Goal: Task Accomplishment & Management: Manage account settings

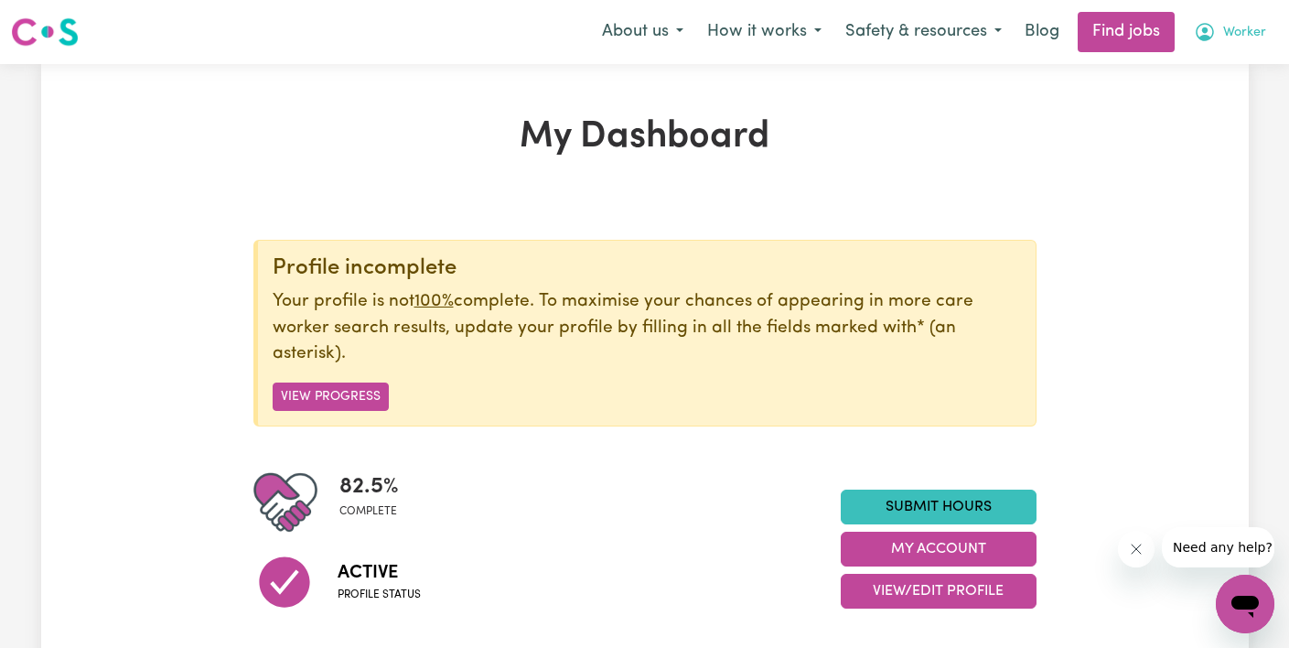
click at [1241, 30] on span "Worker" at bounding box center [1244, 33] width 43 height 20
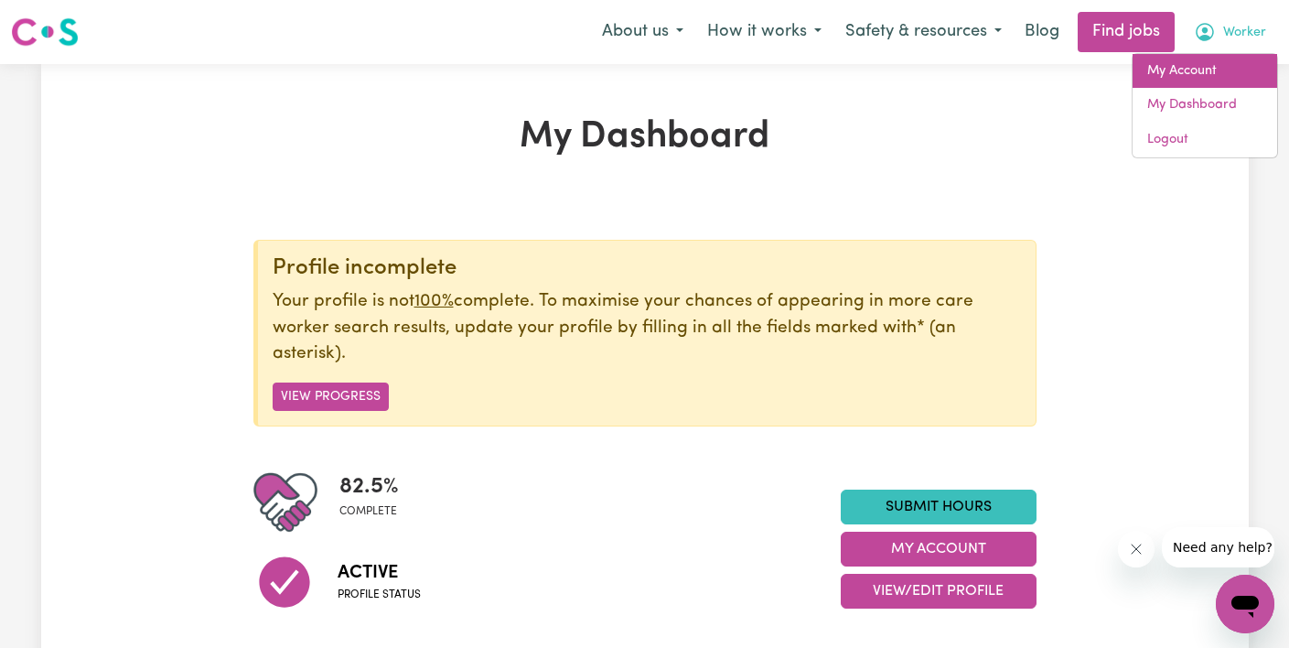
click at [1222, 74] on link "My Account" at bounding box center [1204, 71] width 145 height 35
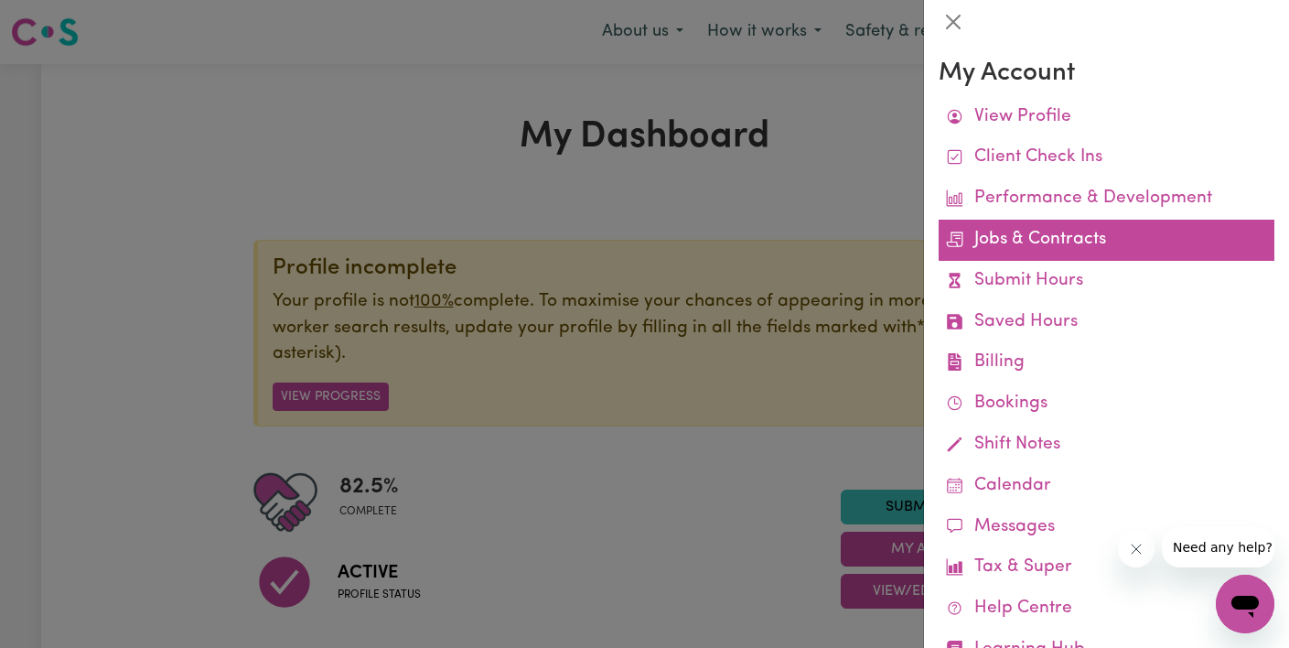
click at [1068, 244] on link "Jobs & Contracts" at bounding box center [1106, 240] width 336 height 41
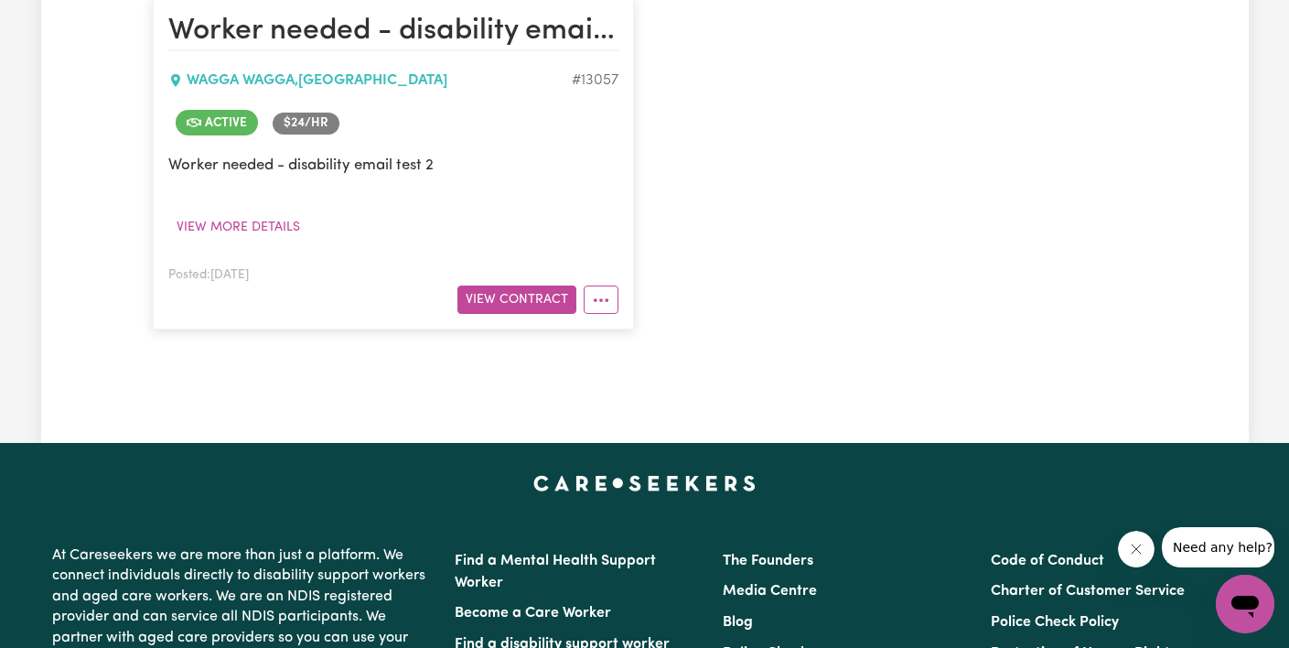
scroll to position [525, 0]
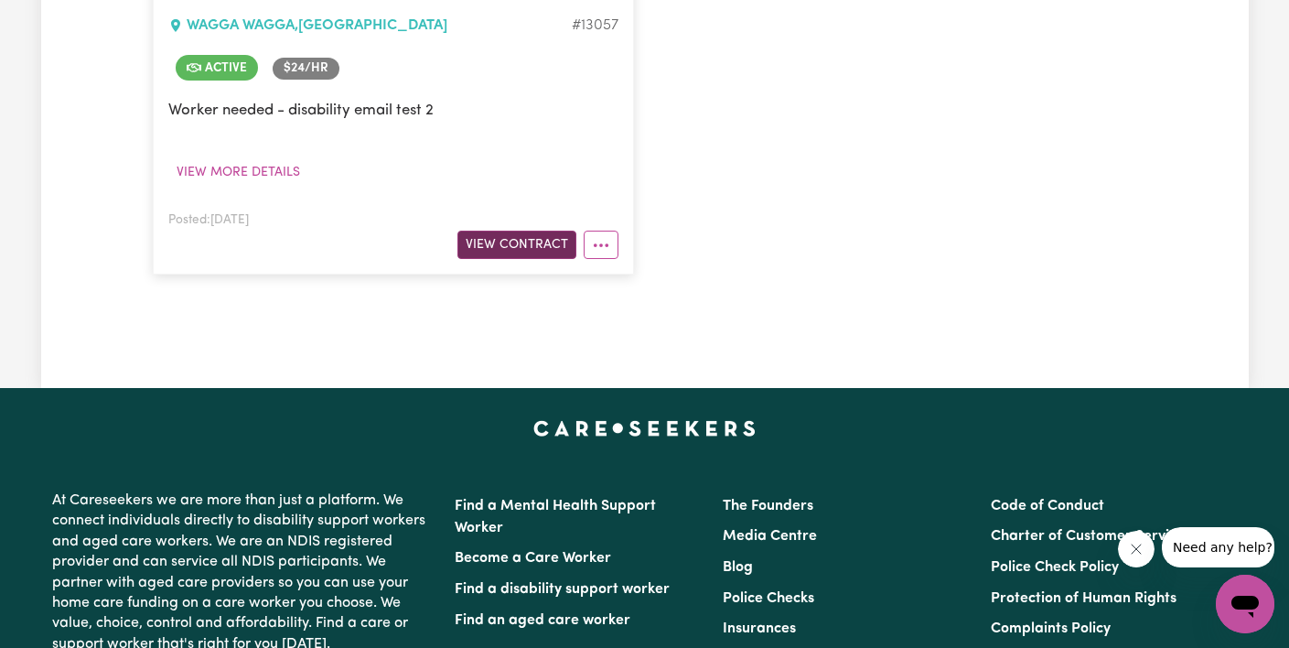
click at [498, 252] on button "View Contract" at bounding box center [516, 245] width 119 height 28
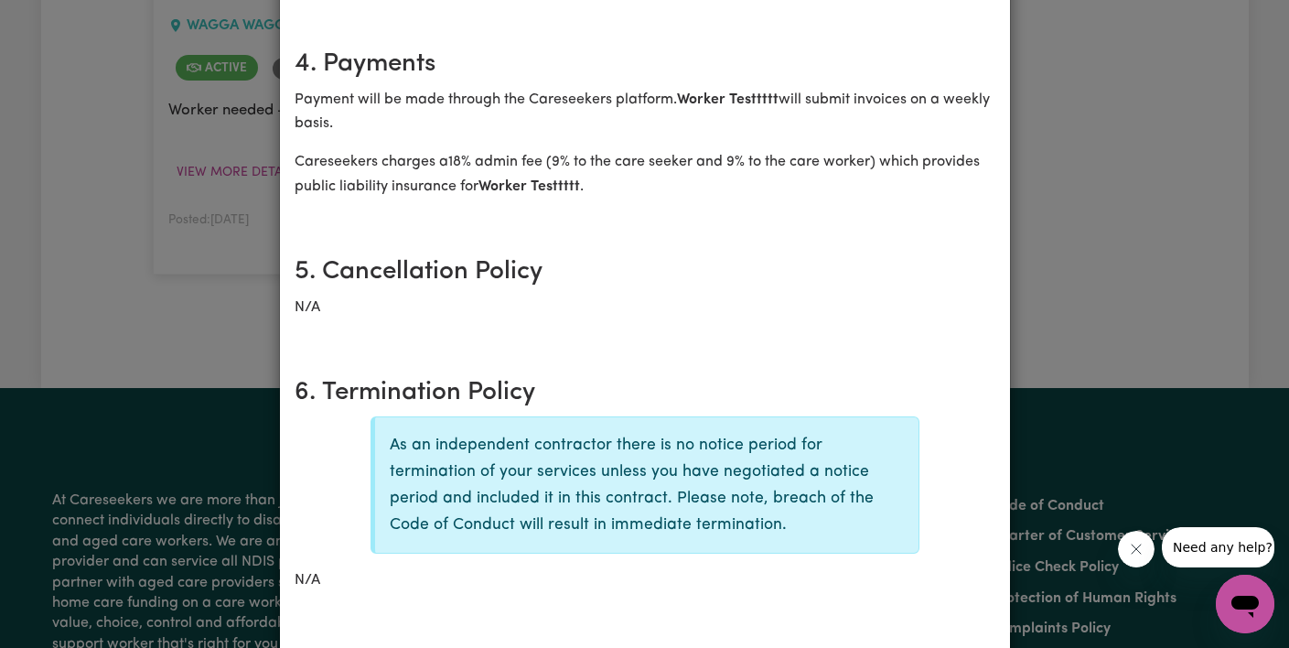
scroll to position [0, 0]
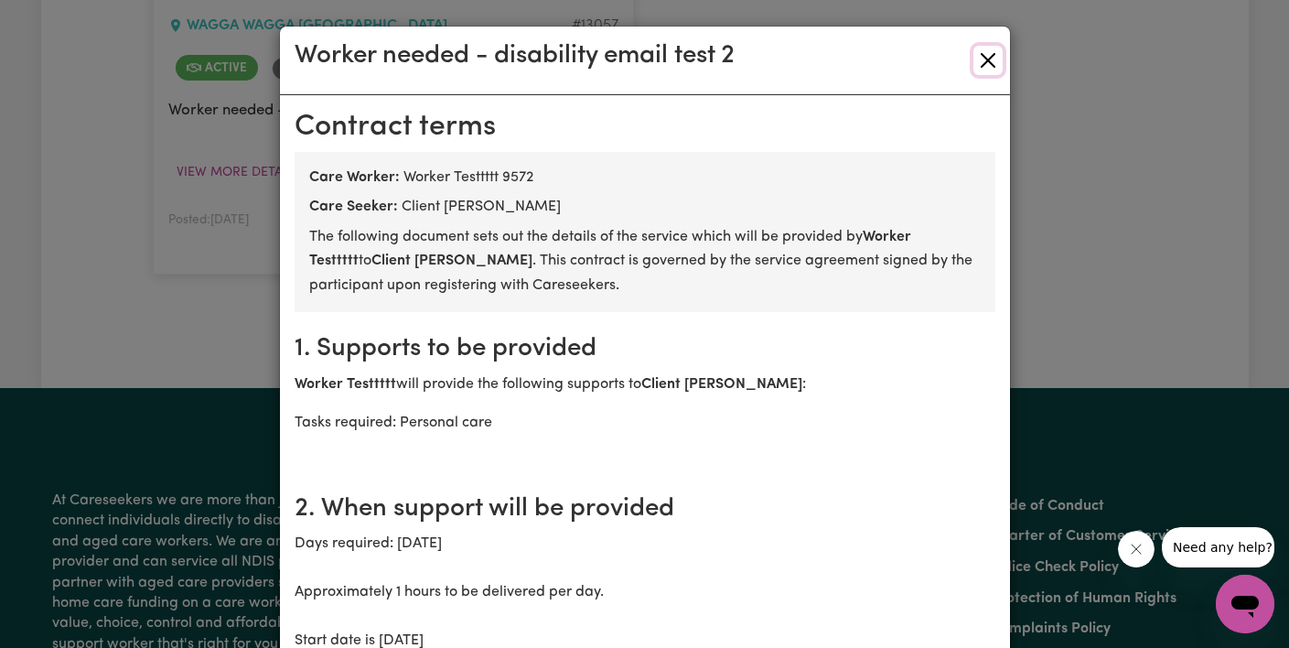
click at [991, 58] on button "Close" at bounding box center [987, 60] width 29 height 29
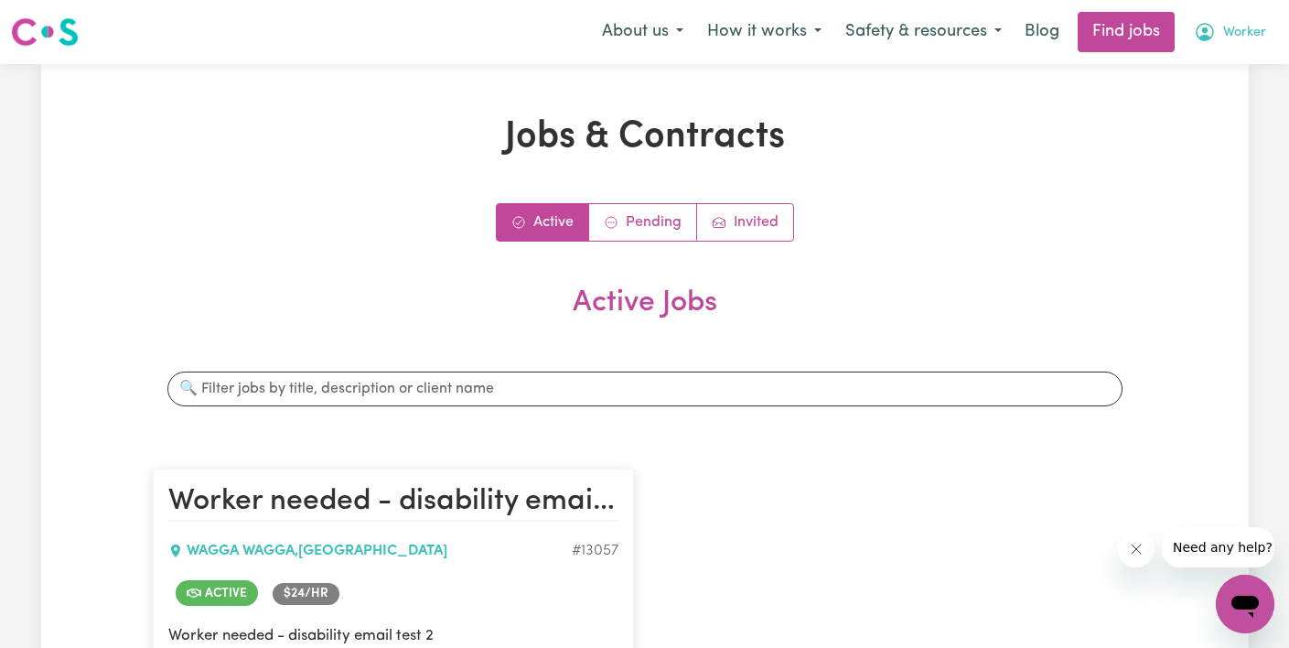
click at [1243, 27] on span "Worker" at bounding box center [1244, 33] width 43 height 20
click at [1205, 138] on link "Logout" at bounding box center [1204, 140] width 145 height 35
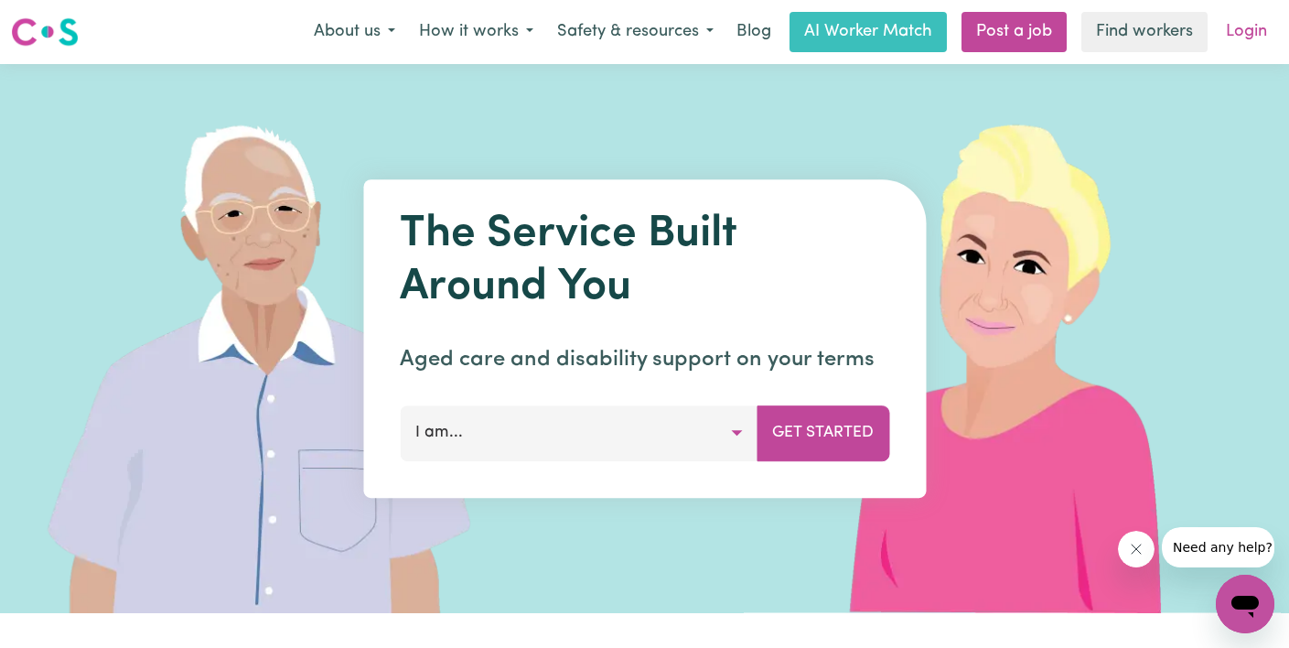
click at [1252, 35] on link "Login" at bounding box center [1246, 32] width 63 height 40
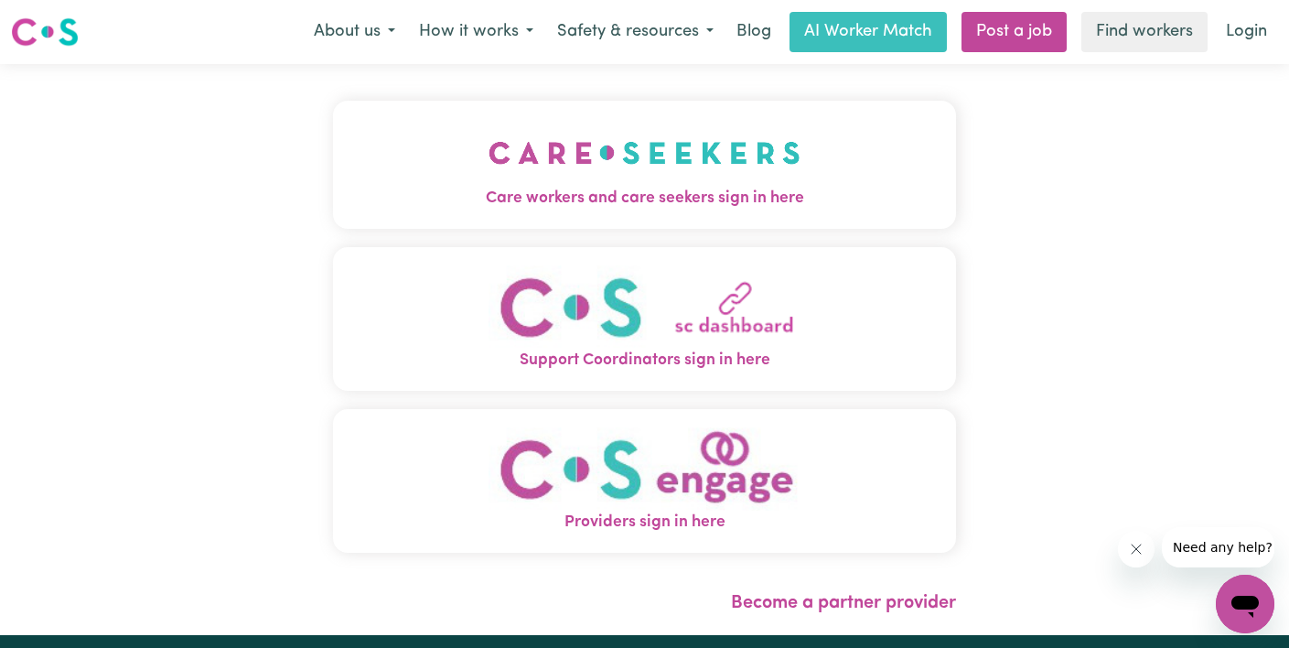
click at [408, 158] on button "Care workers and care seekers sign in here" at bounding box center [644, 165] width 623 height 128
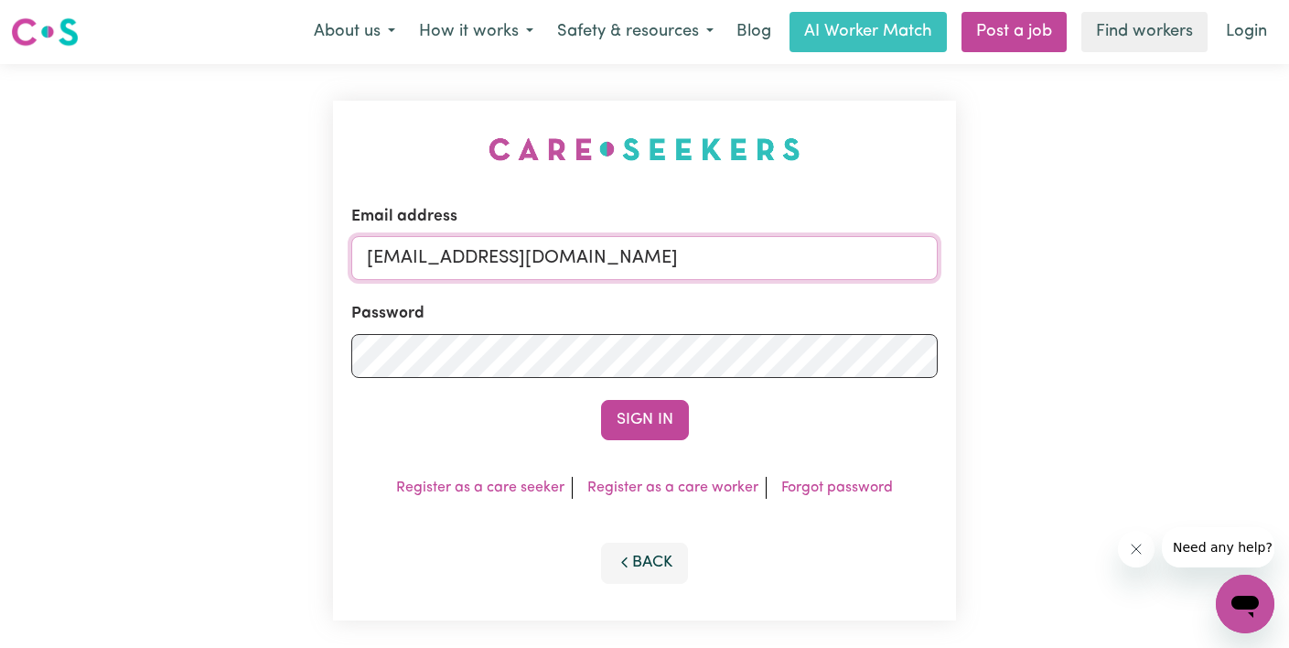
drag, startPoint x: 656, startPoint y: 257, endPoint x: 23, endPoint y: 244, distance: 633.1
click at [23, 244] on div "Email address [EMAIL_ADDRESS][DOMAIN_NAME] Password Sign In Register as a care …" at bounding box center [644, 360] width 1289 height 593
paste input "[EMAIL_ADDRESS][DOMAIN_NAME]"
click at [601, 400] on button "Sign In" at bounding box center [645, 420] width 88 height 40
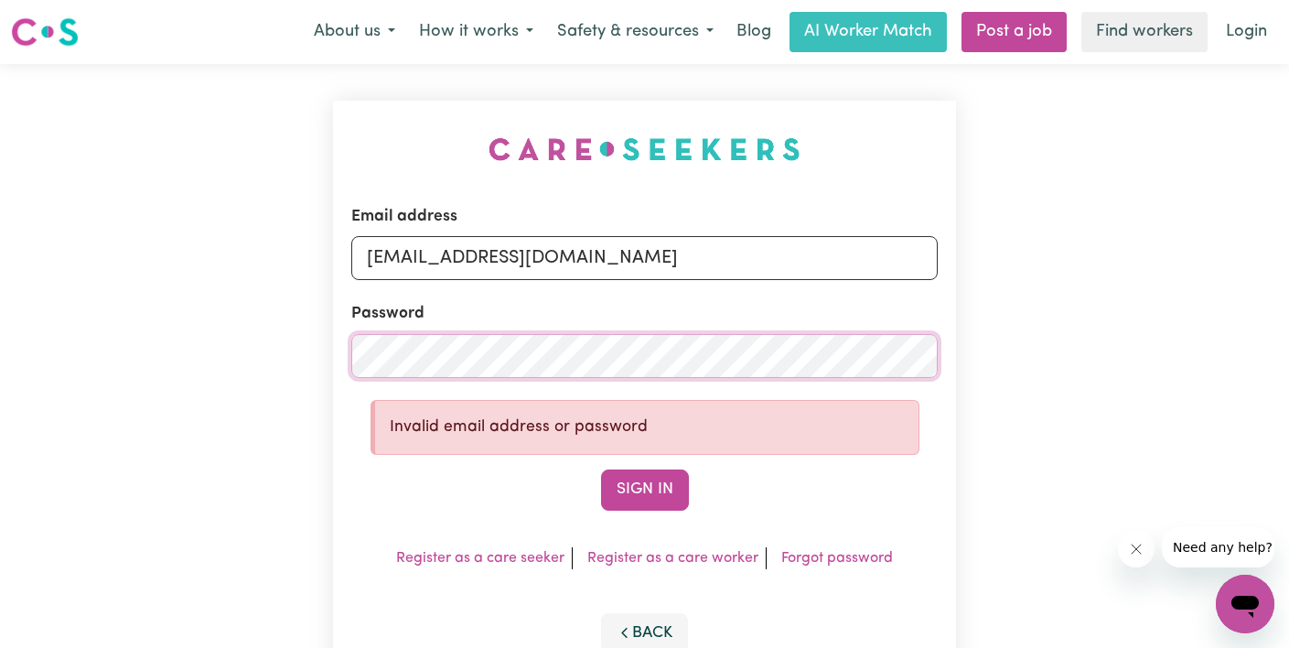
click at [156, 353] on div "Email address [EMAIL_ADDRESS][DOMAIN_NAME] Password Invalid email address or pa…" at bounding box center [644, 395] width 1289 height 662
click at [601, 469] on button "Sign In" at bounding box center [645, 489] width 88 height 40
drag, startPoint x: 536, startPoint y: 267, endPoint x: 254, endPoint y: 218, distance: 286.0
click at [254, 218] on div "Email address [EMAIL_ADDRESS][DOMAIN_NAME] Password Invalid email address or pa…" at bounding box center [644, 395] width 1289 height 662
paste input "[EMAIL_ADDRESS]"
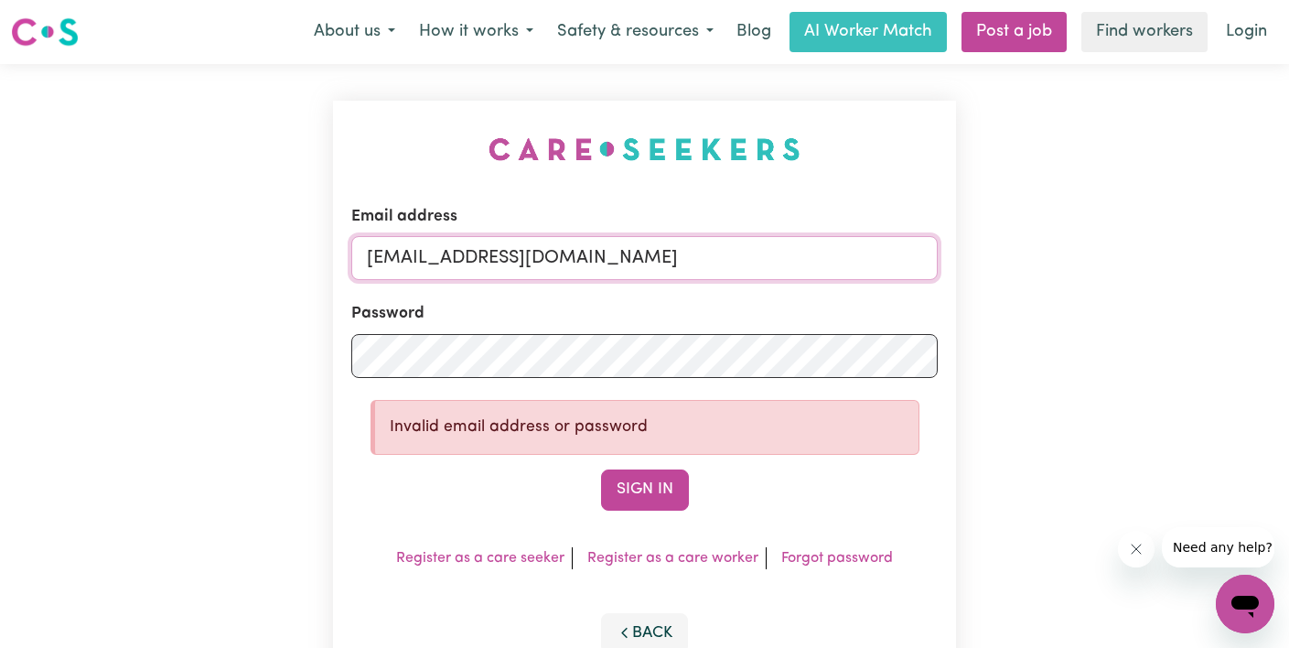
type input "[EMAIL_ADDRESS][DOMAIN_NAME]"
click at [601, 469] on button "Sign In" at bounding box center [645, 489] width 88 height 40
